Goal: Task Accomplishment & Management: Use online tool/utility

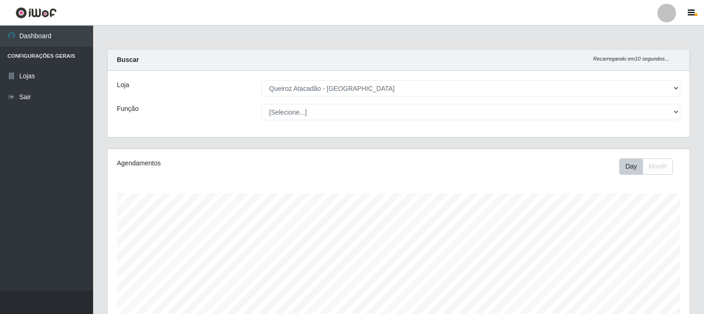
select select "464"
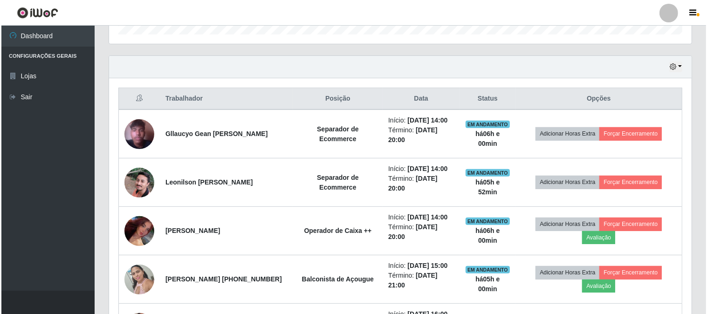
scroll to position [355, 0]
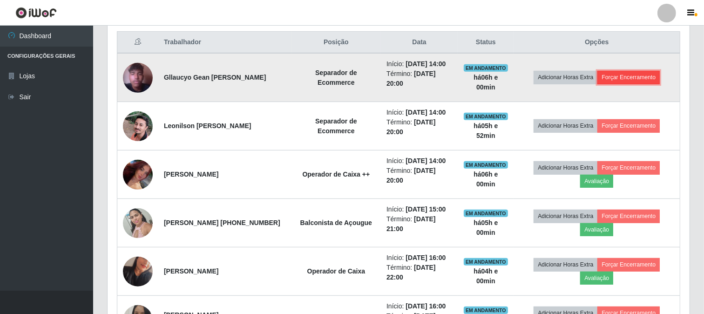
click at [644, 80] on button "Forçar Encerramento" at bounding box center [629, 77] width 62 height 13
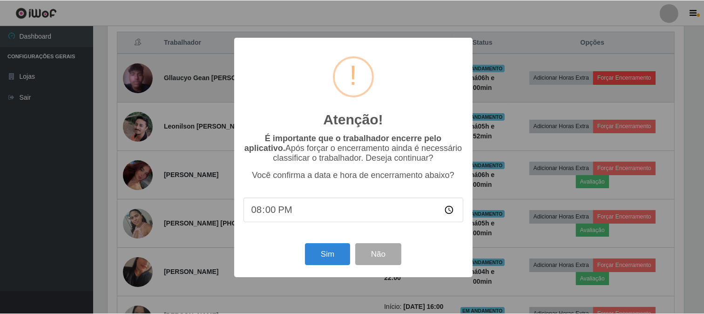
scroll to position [193, 576]
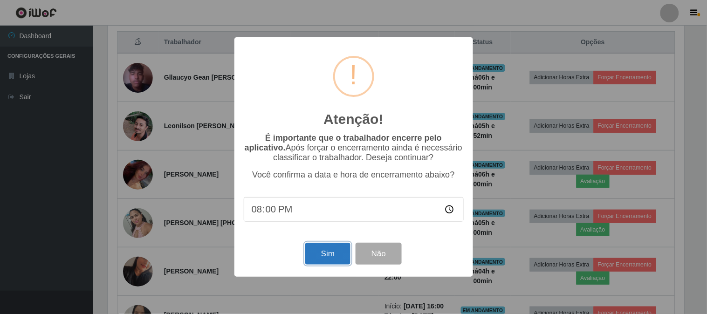
click at [331, 257] on button "Sim" at bounding box center [327, 254] width 45 height 22
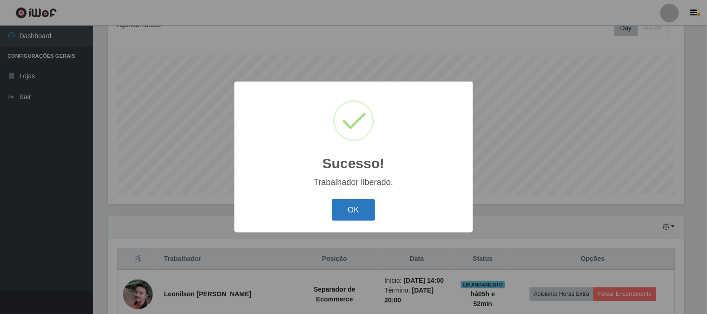
click at [351, 205] on button "OK" at bounding box center [353, 210] width 43 height 22
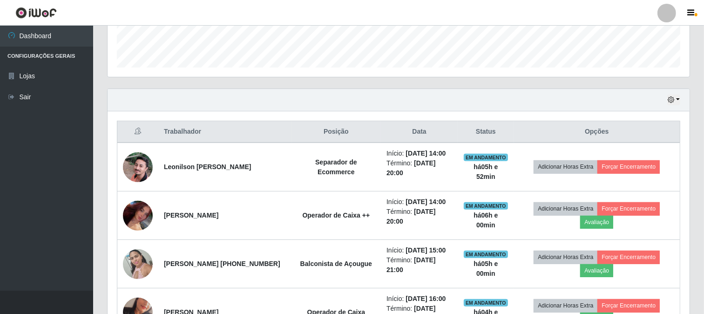
scroll to position [294, 0]
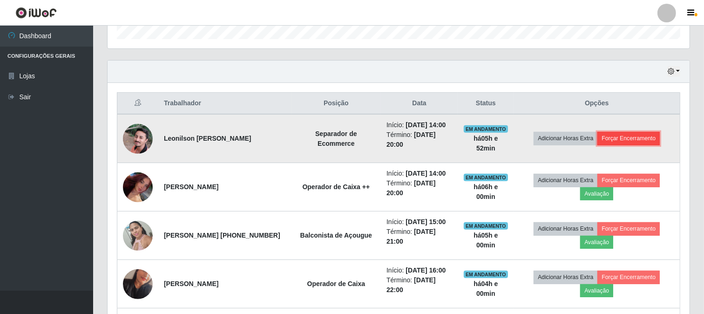
click at [635, 141] on button "Forçar Encerramento" at bounding box center [629, 138] width 62 height 13
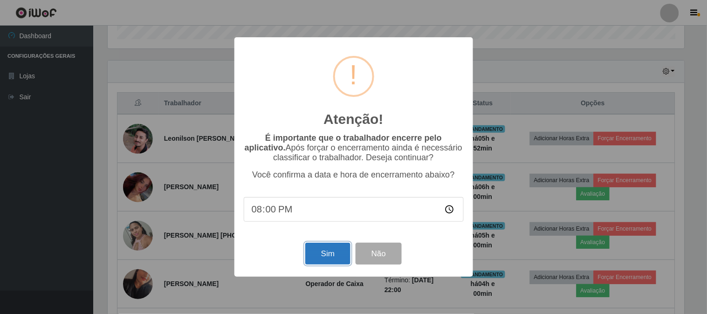
click at [318, 255] on button "Sim" at bounding box center [327, 254] width 45 height 22
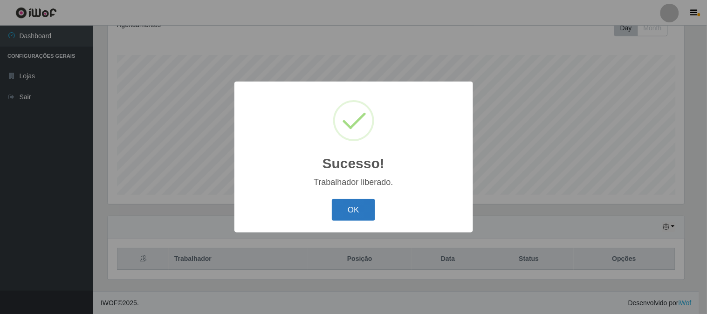
click at [340, 208] on button "OK" at bounding box center [353, 210] width 43 height 22
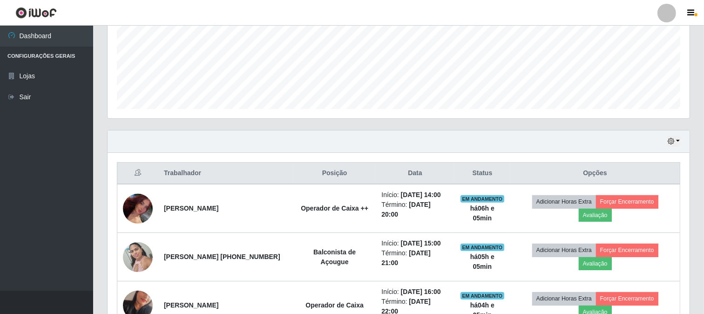
scroll to position [242, 0]
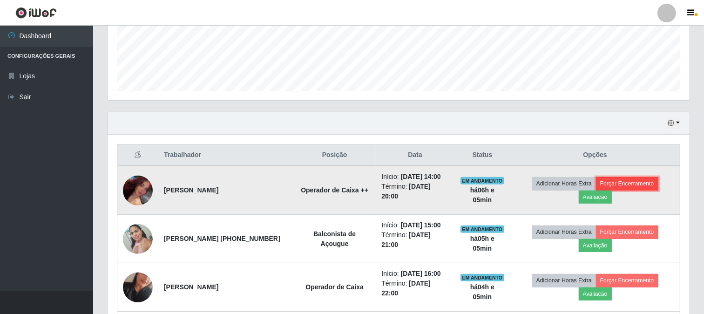
click at [631, 179] on button "Forçar Encerramento" at bounding box center [627, 183] width 62 height 13
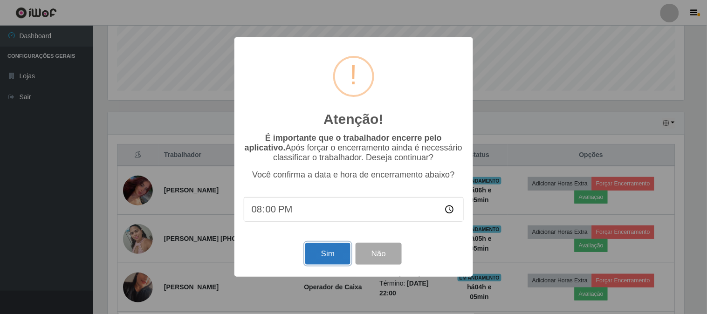
click at [334, 258] on button "Sim" at bounding box center [327, 254] width 45 height 22
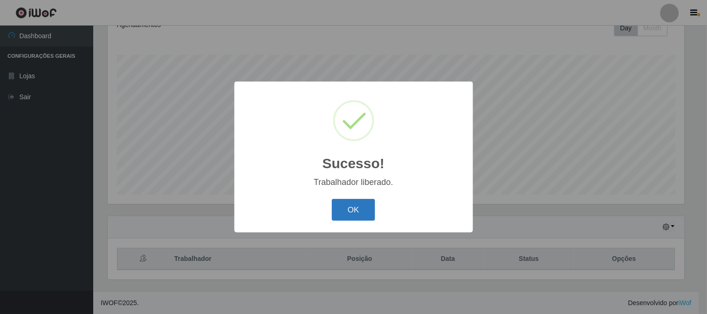
click at [344, 218] on button "OK" at bounding box center [353, 210] width 43 height 22
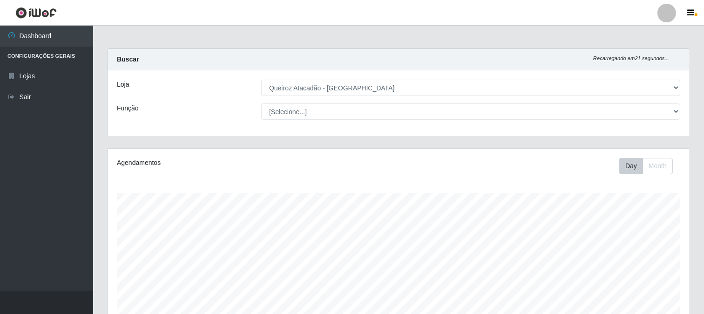
scroll to position [0, 0]
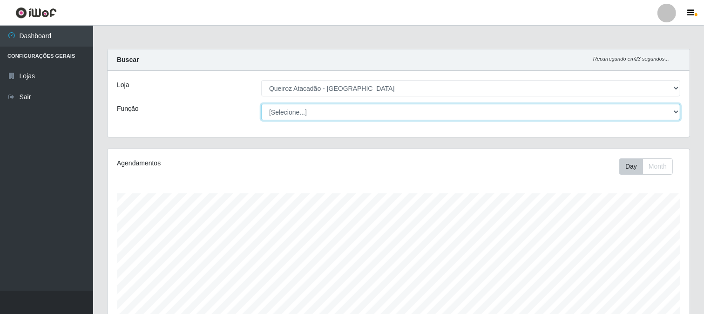
click at [501, 115] on select "[Selecione...] Balconista de Açougue Balconista de Açougue + Balconista de Açou…" at bounding box center [470, 112] width 419 height 16
